Goal: Navigation & Orientation: Find specific page/section

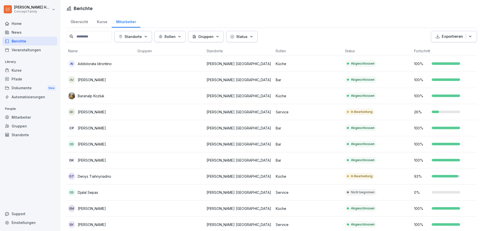
scroll to position [215, 0]
click at [82, 25] on div "Übersicht" at bounding box center [79, 21] width 26 height 13
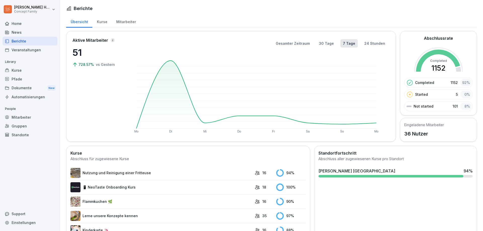
click at [125, 24] on div "Mitarbeiter" at bounding box center [126, 21] width 29 height 13
